Goal: Task Accomplishment & Management: Manage account settings

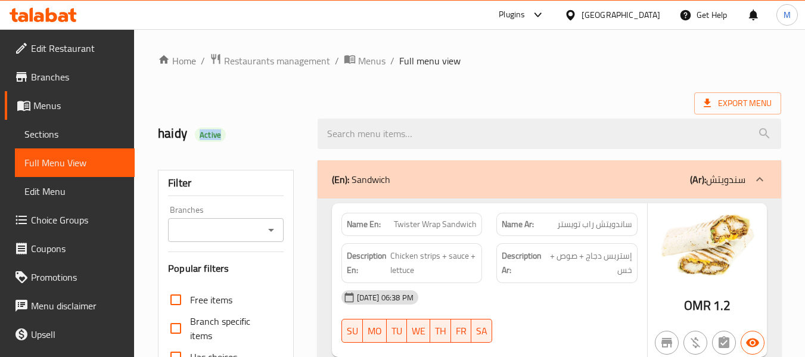
scroll to position [85, 0]
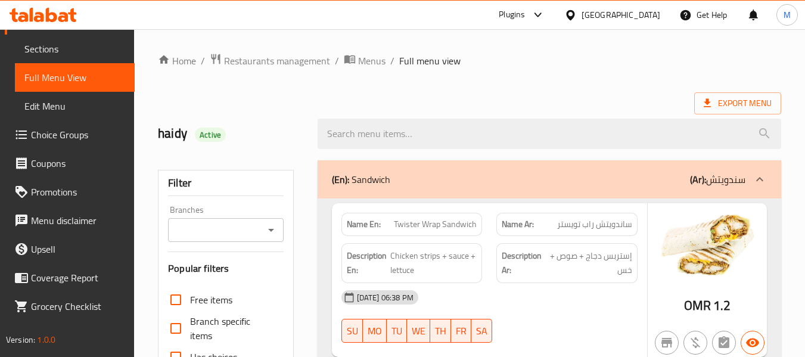
click at [581, 14] on div at bounding box center [572, 14] width 17 height 13
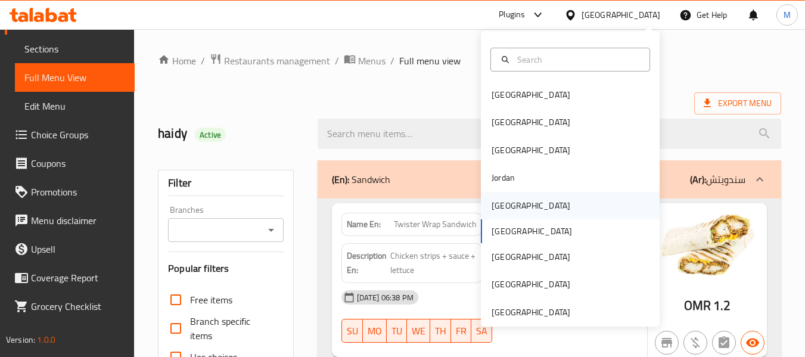
click at [499, 205] on div "[GEOGRAPHIC_DATA]" at bounding box center [530, 205] width 79 height 13
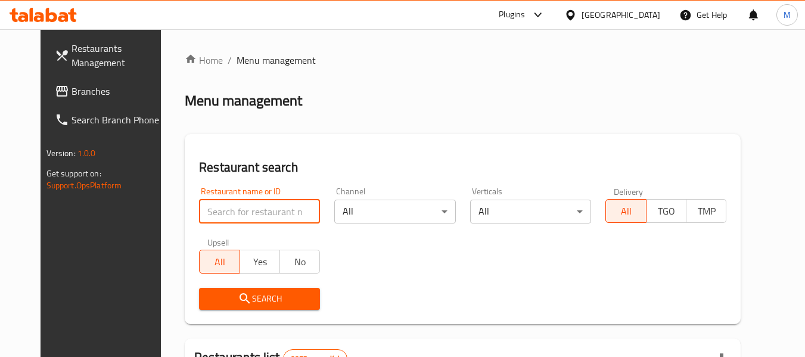
click at [247, 205] on input "search" at bounding box center [259, 212] width 121 height 24
paste input "Mis Mis"
type input "Mis Mis"
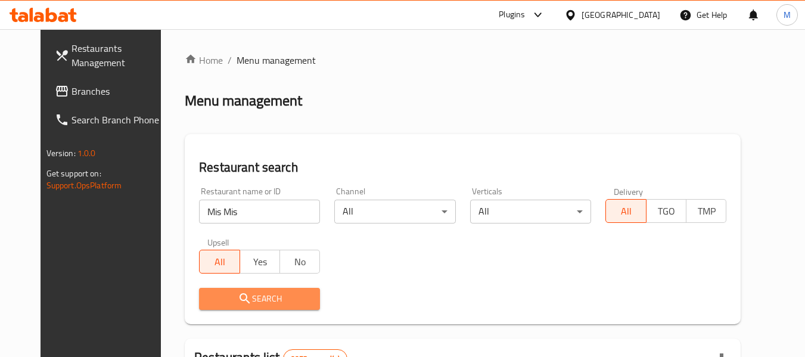
click at [245, 289] on button "Search" at bounding box center [259, 299] width 121 height 22
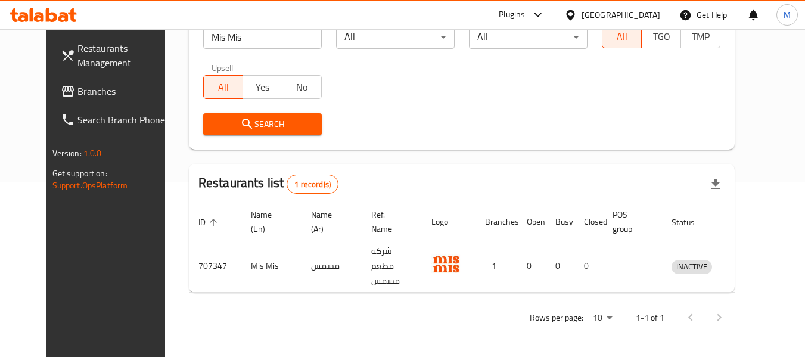
scroll to position [164, 0]
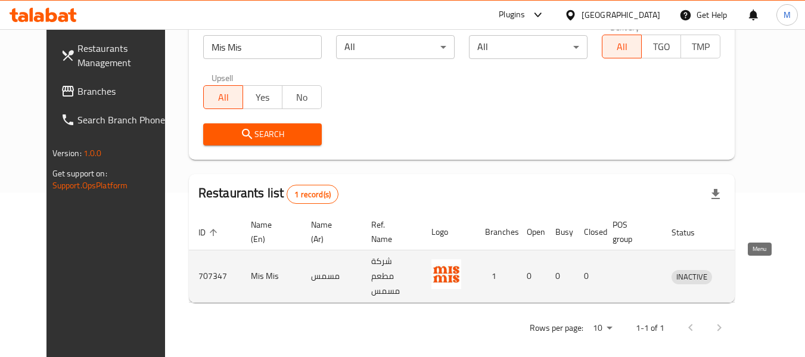
click at [749, 276] on icon "enhanced table" at bounding box center [742, 277] width 13 height 10
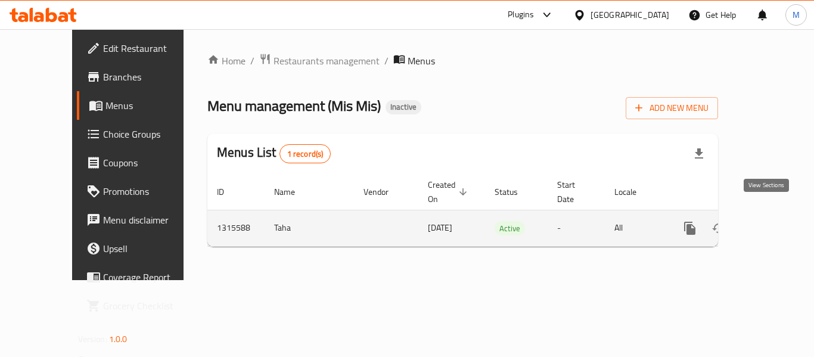
click at [768, 221] on icon "enhanced table" at bounding box center [775, 228] width 14 height 14
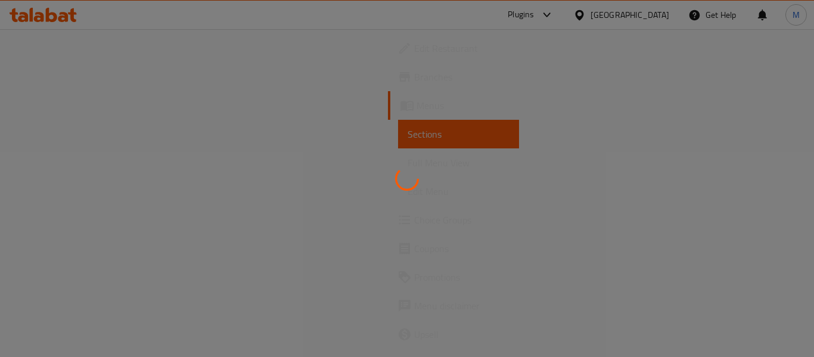
click at [71, 166] on div at bounding box center [407, 178] width 814 height 357
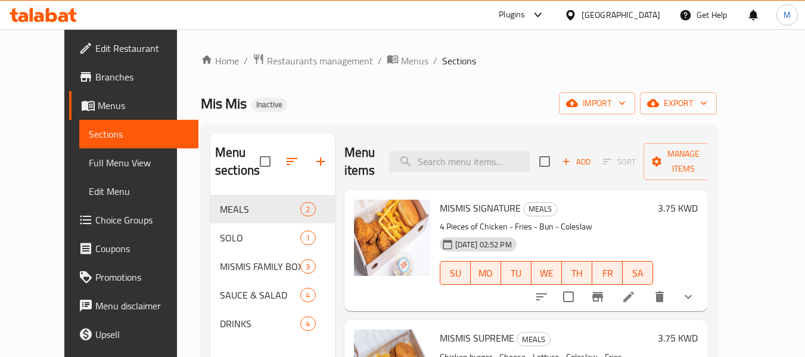
click at [89, 164] on span "Full Menu View" at bounding box center [139, 162] width 101 height 14
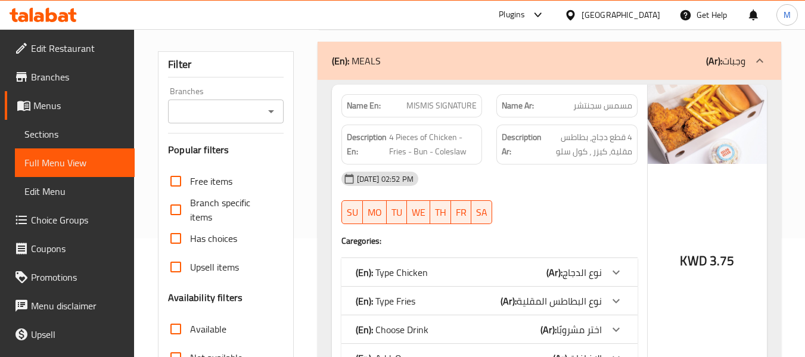
scroll to position [357, 0]
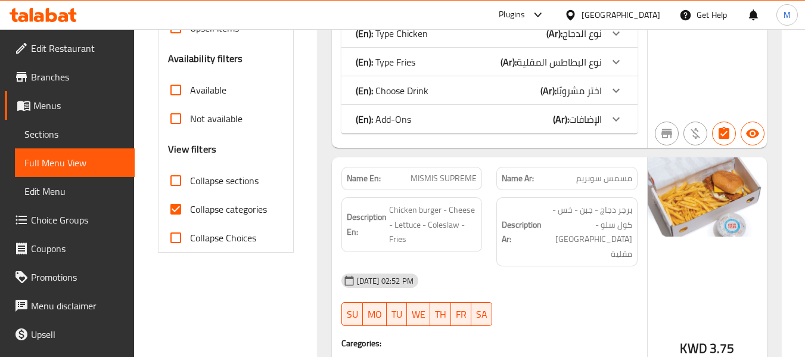
click at [359, 182] on strong "Name En:" at bounding box center [364, 178] width 34 height 13
copy strong "Name En:"
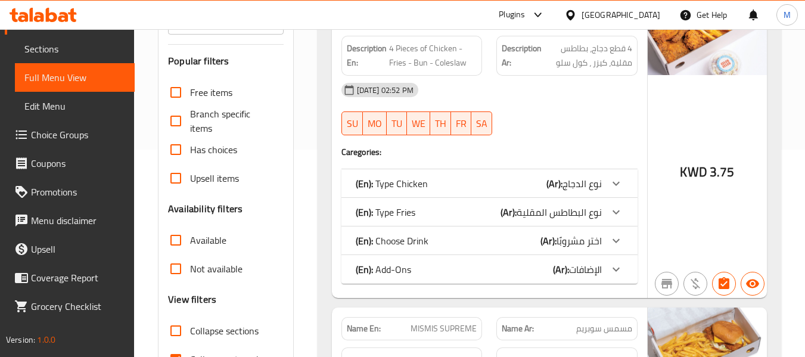
scroll to position [326, 0]
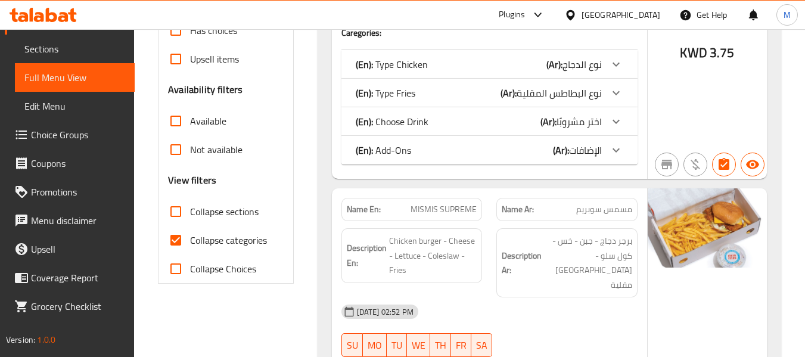
click at [216, 239] on span "Collapse categories" at bounding box center [228, 240] width 77 height 14
click at [190, 239] on input "Collapse categories" at bounding box center [175, 240] width 29 height 29
checkbox input "false"
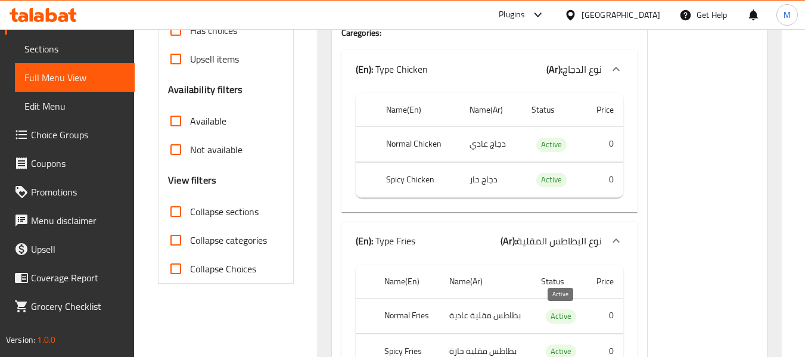
click at [560, 313] on span "Active" at bounding box center [561, 316] width 30 height 14
copy span "Active"
click at [560, 313] on span "Active" at bounding box center [561, 316] width 30 height 14
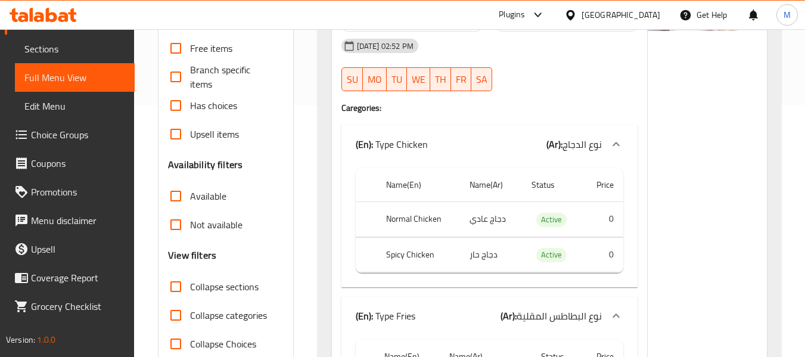
scroll to position [0, 0]
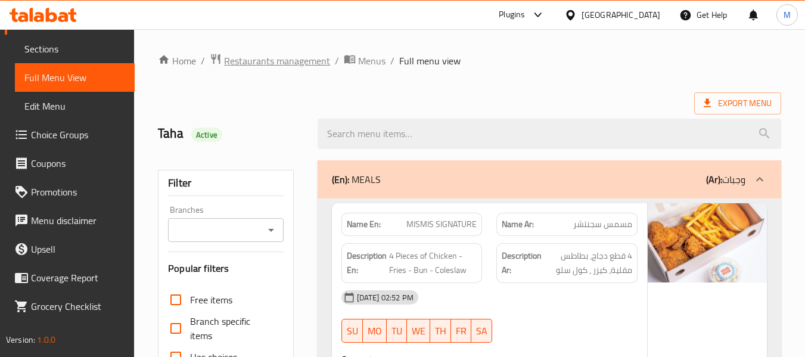
click at [280, 60] on span "Restaurants management" at bounding box center [277, 61] width 106 height 14
